Goal: Task Accomplishment & Management: Manage account settings

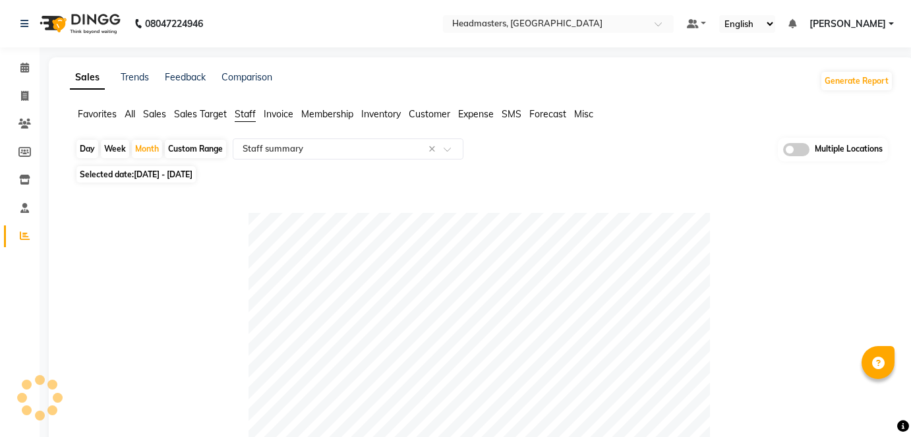
select select "full_report"
select select "csv"
click at [545, 20] on input "text" at bounding box center [544, 24] width 191 height 13
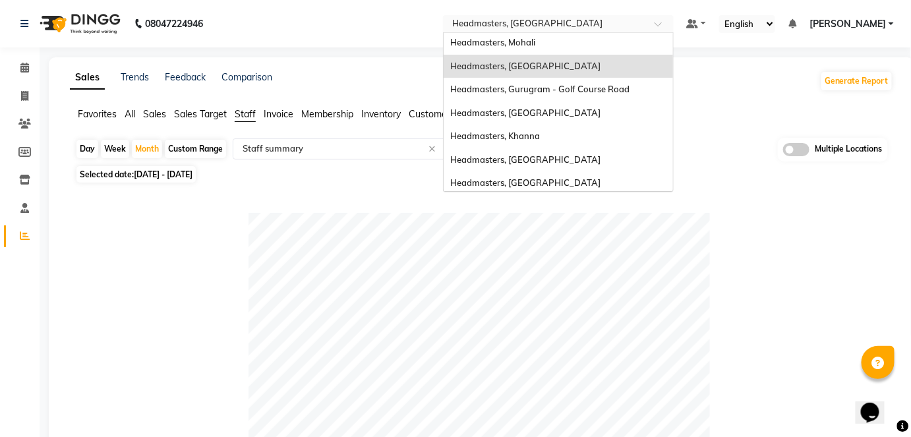
scroll to position [86, 0]
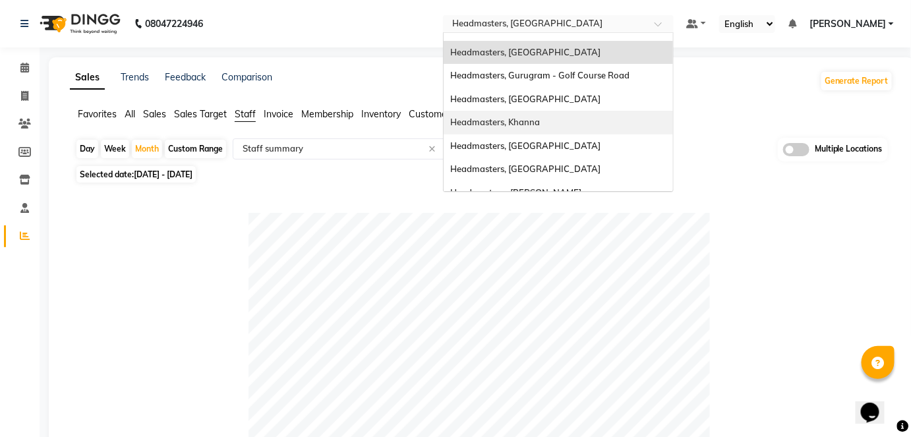
click at [597, 129] on div "Headmasters, Khanna" at bounding box center [558, 123] width 229 height 24
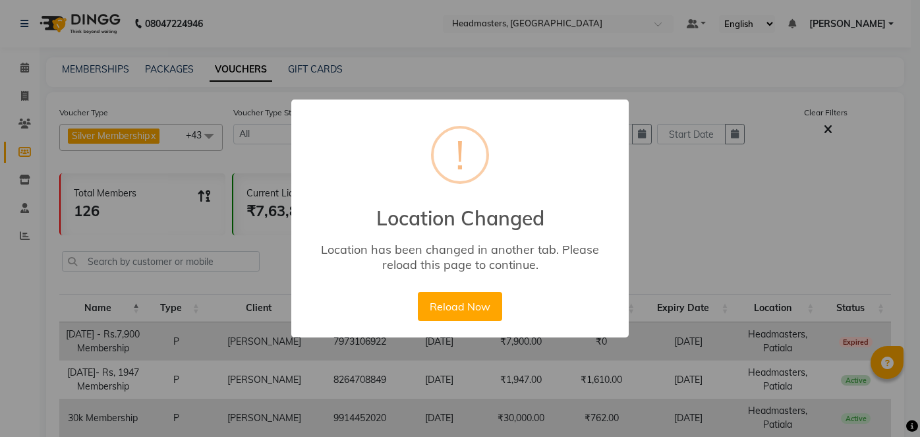
select select
select select "100"
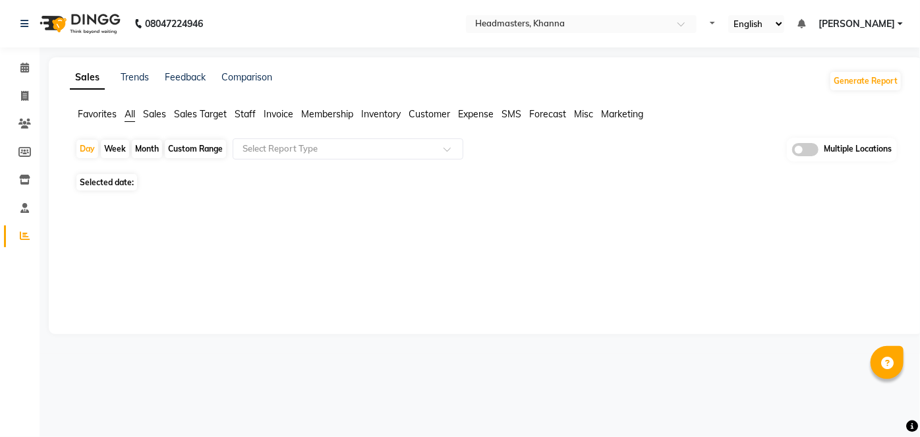
select select "en"
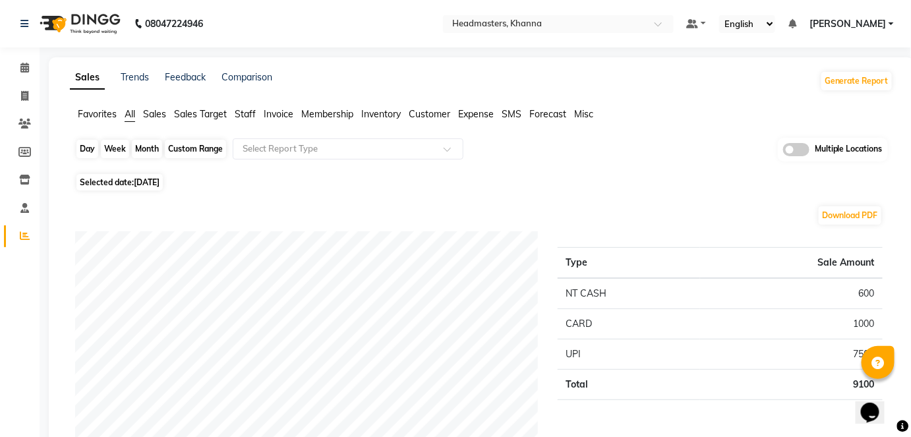
click at [82, 148] on div "Day" at bounding box center [87, 149] width 22 height 18
select select "9"
select select "2025"
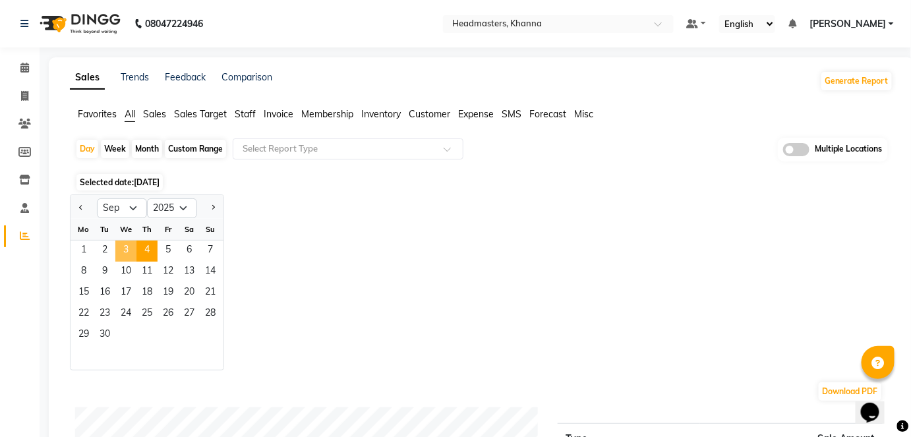
click at [124, 252] on span "3" at bounding box center [125, 251] width 21 height 21
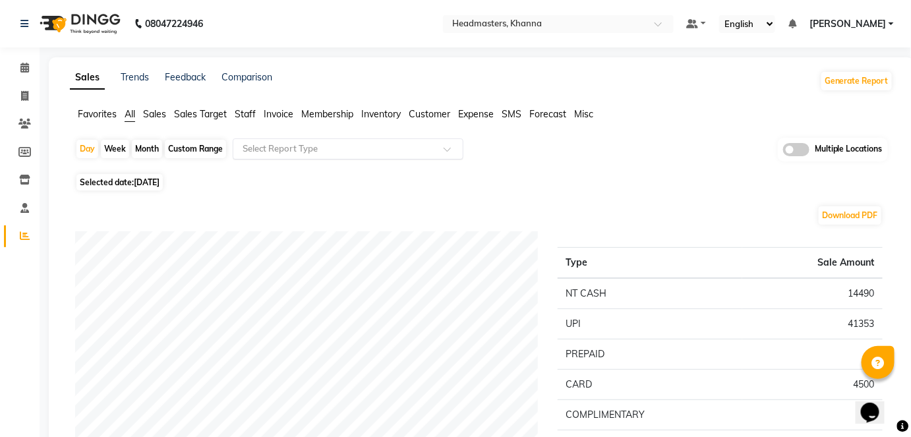
click at [283, 152] on input "text" at bounding box center [335, 148] width 190 height 13
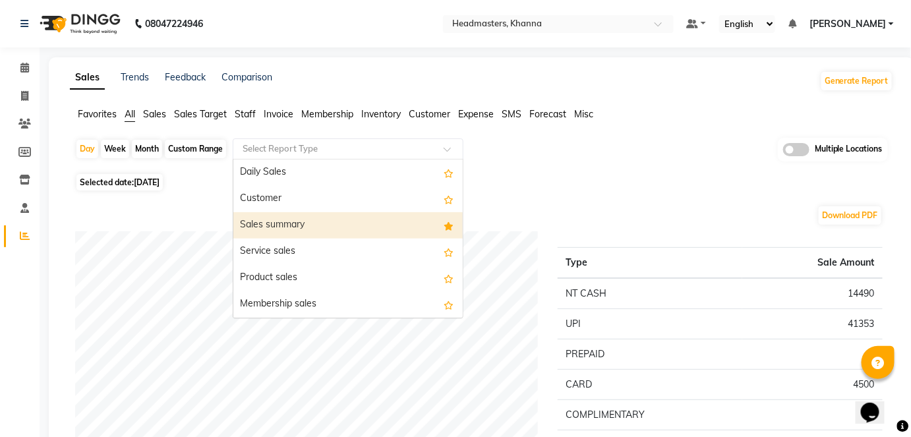
click at [286, 215] on div "Sales summary" at bounding box center [347, 225] width 229 height 26
select select "full_report"
select select "csv"
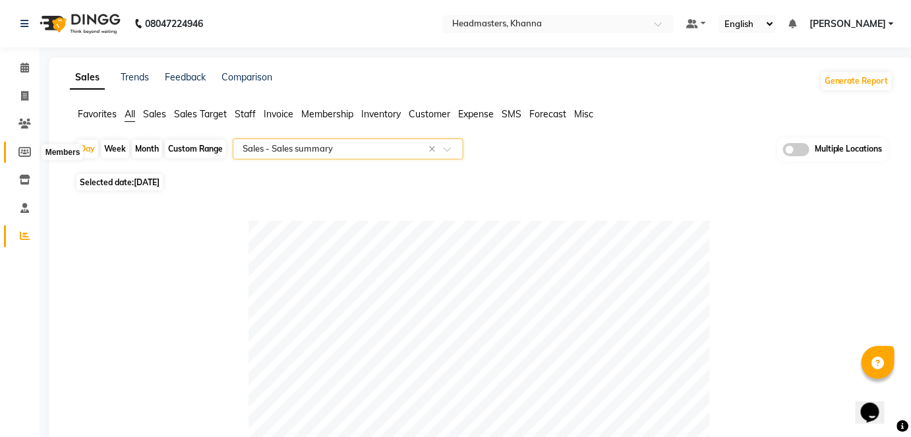
click at [28, 155] on icon at bounding box center [24, 152] width 13 height 10
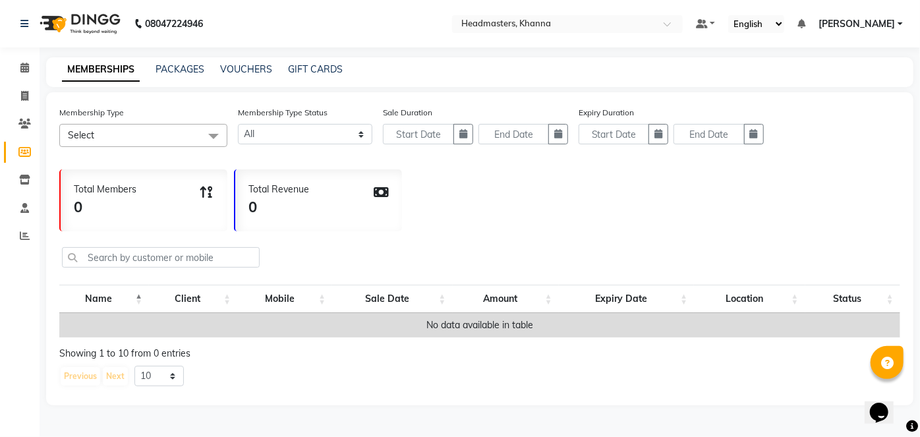
click at [162, 130] on span "Select" at bounding box center [143, 135] width 168 height 23
click at [303, 139] on select "Active Expired All" at bounding box center [305, 134] width 134 height 20
select select "false"
click at [238, 124] on select "Active Expired All" at bounding box center [305, 134] width 134 height 20
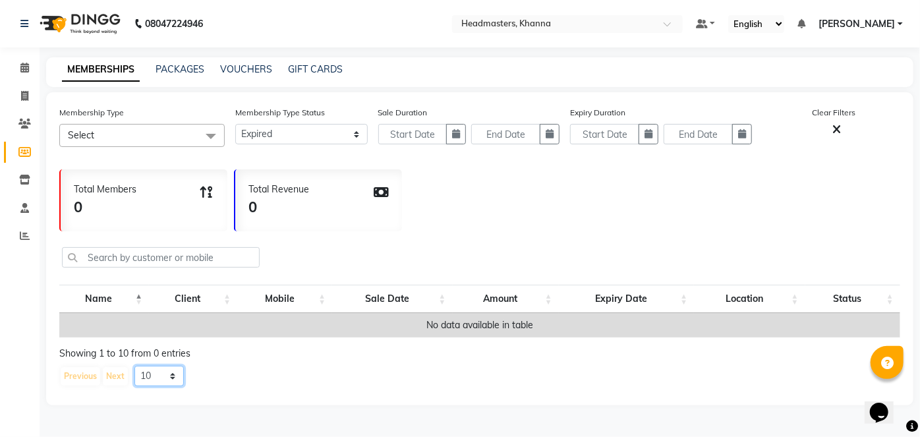
click at [154, 382] on select "10 20 50 100" at bounding box center [158, 376] width 49 height 20
select select "20"
click at [134, 374] on select "10 20 50 100" at bounding box center [158, 376] width 49 height 20
click at [257, 61] on div "MEMBERSHIPS PACKAGES VOUCHERS GIFT CARDS" at bounding box center [479, 72] width 867 height 30
click at [258, 66] on link "VOUCHERS" at bounding box center [246, 69] width 52 height 12
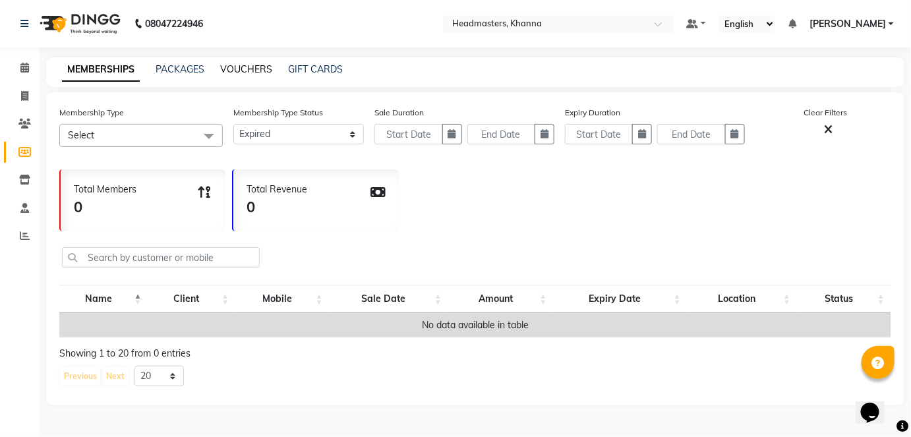
select select
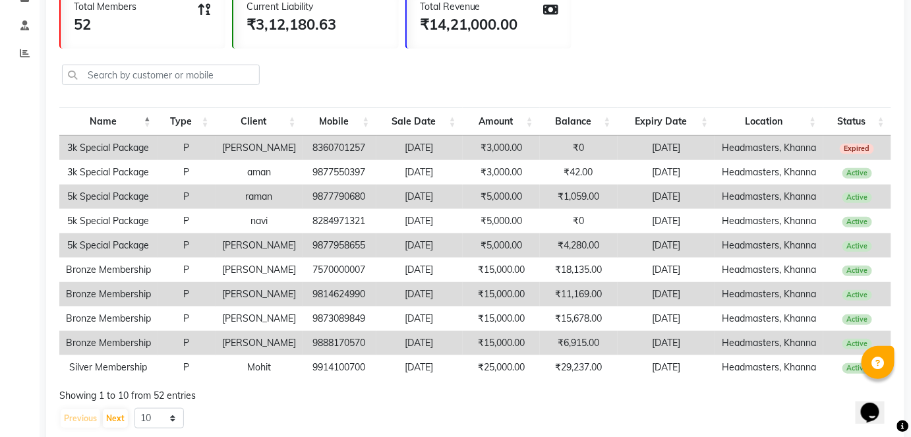
scroll to position [221, 0]
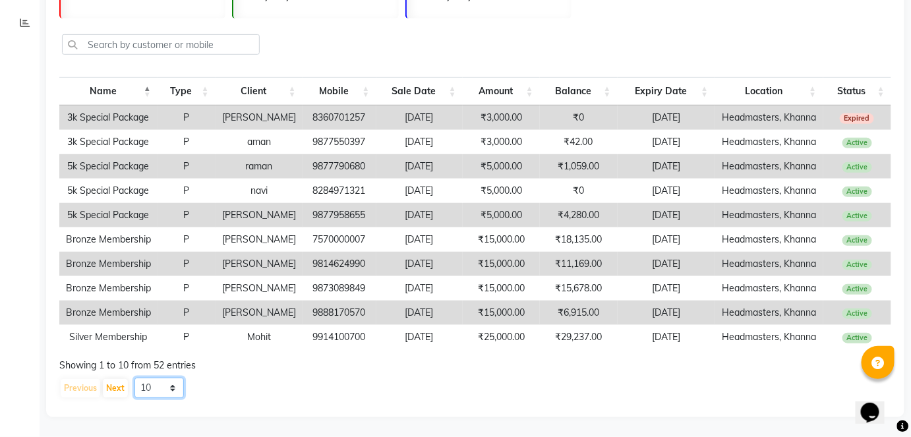
click at [164, 385] on select "10 20 50 100" at bounding box center [158, 388] width 49 height 20
select select "20"
click at [134, 378] on select "10 20 50 100" at bounding box center [158, 388] width 49 height 20
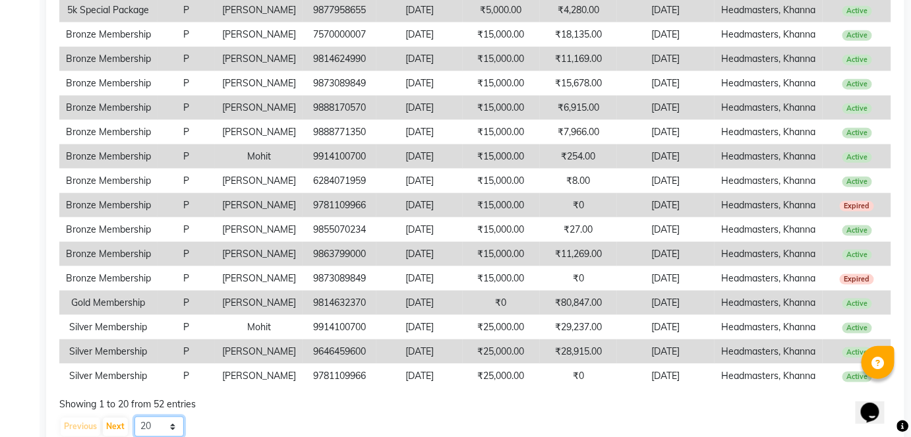
scroll to position [438, 0]
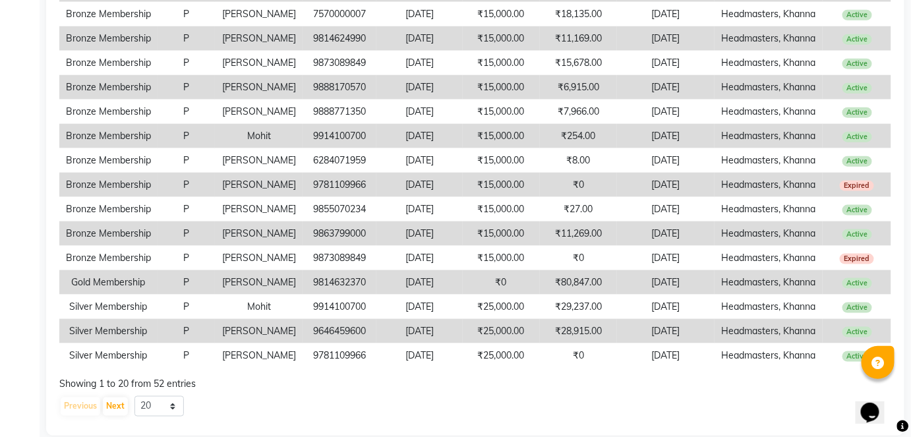
click at [298, 410] on div "Previous Next 10 20 50 100" at bounding box center [475, 406] width 832 height 21
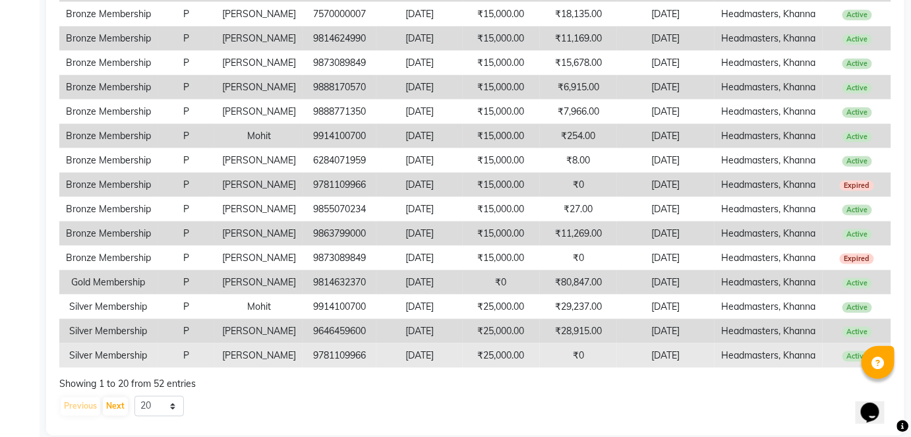
scroll to position [378, 0]
